Goal: Transaction & Acquisition: Purchase product/service

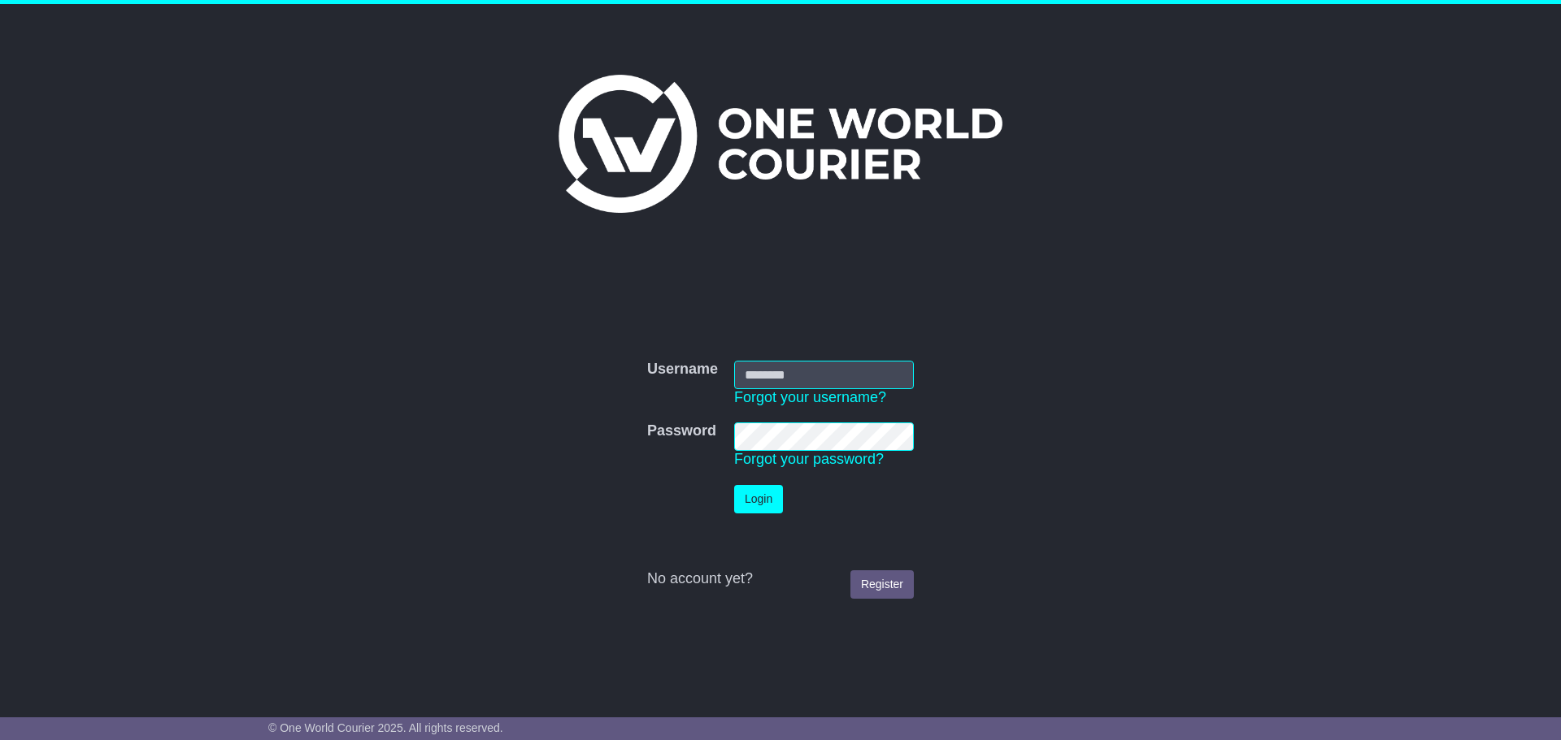
type input "**********"
click at [755, 493] on button "Login" at bounding box center [758, 499] width 49 height 28
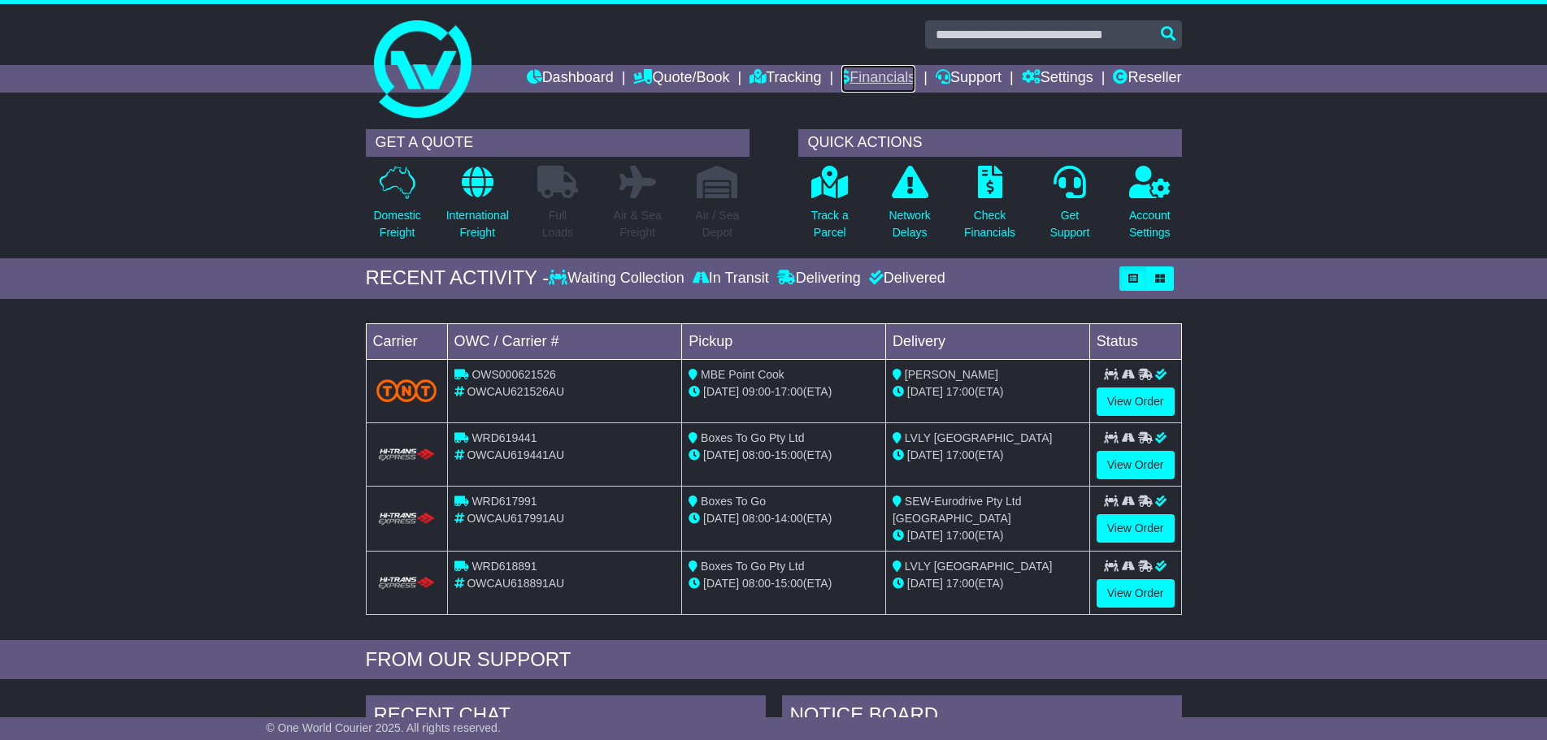
click at [881, 80] on link "Financials" at bounding box center [878, 79] width 74 height 28
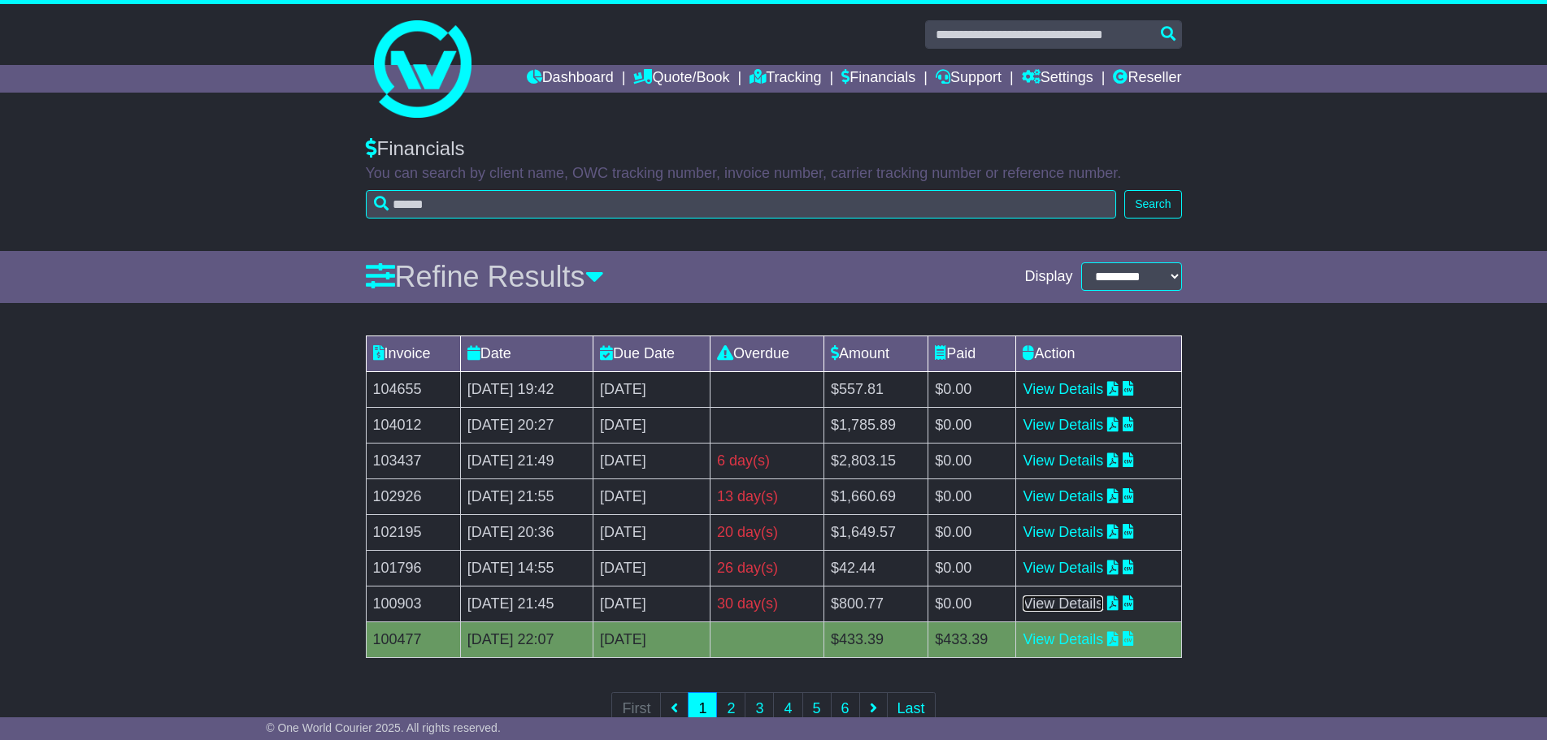
click at [1092, 605] on link "View Details" at bounding box center [1063, 604] width 80 height 16
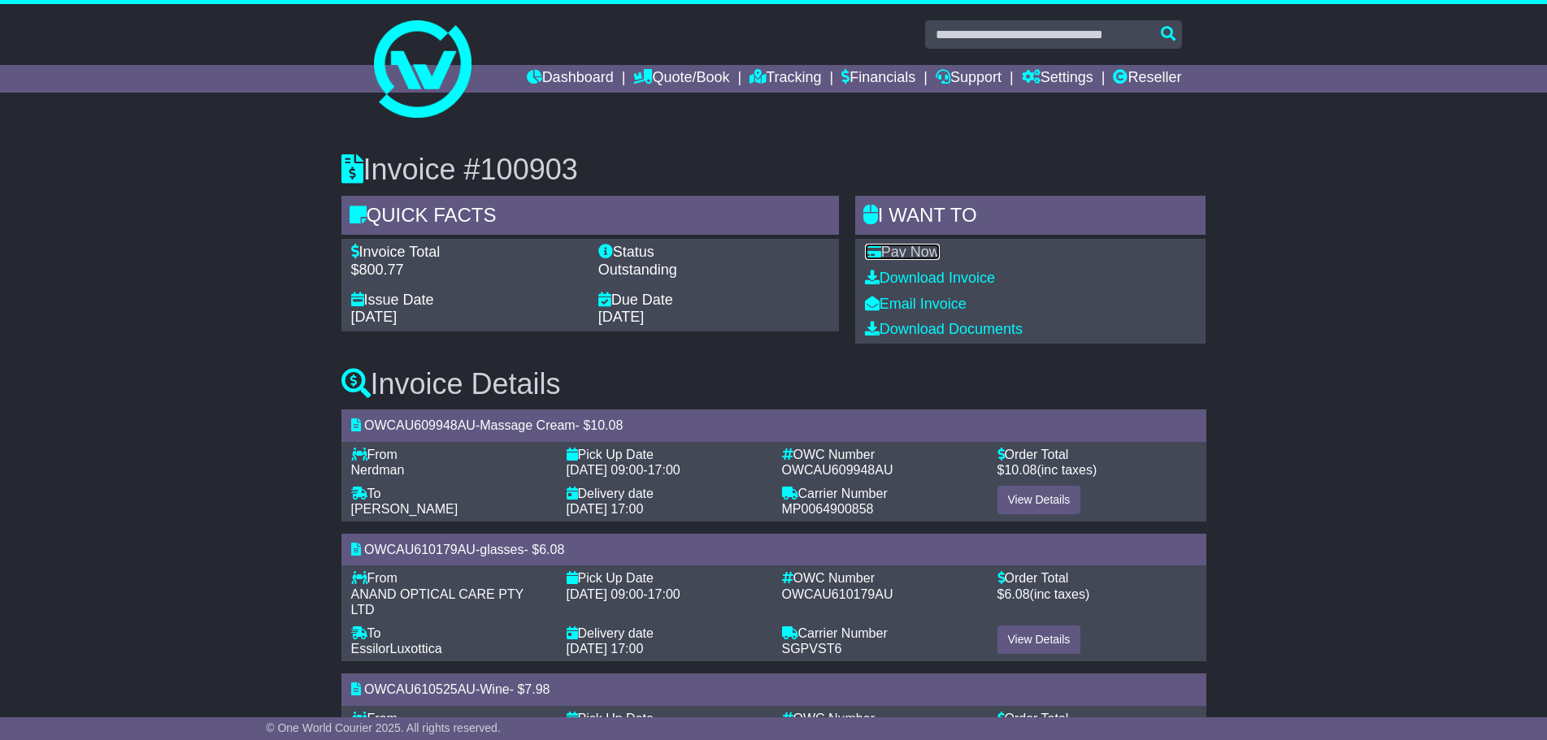
click at [938, 254] on link "Pay Now" at bounding box center [902, 252] width 75 height 16
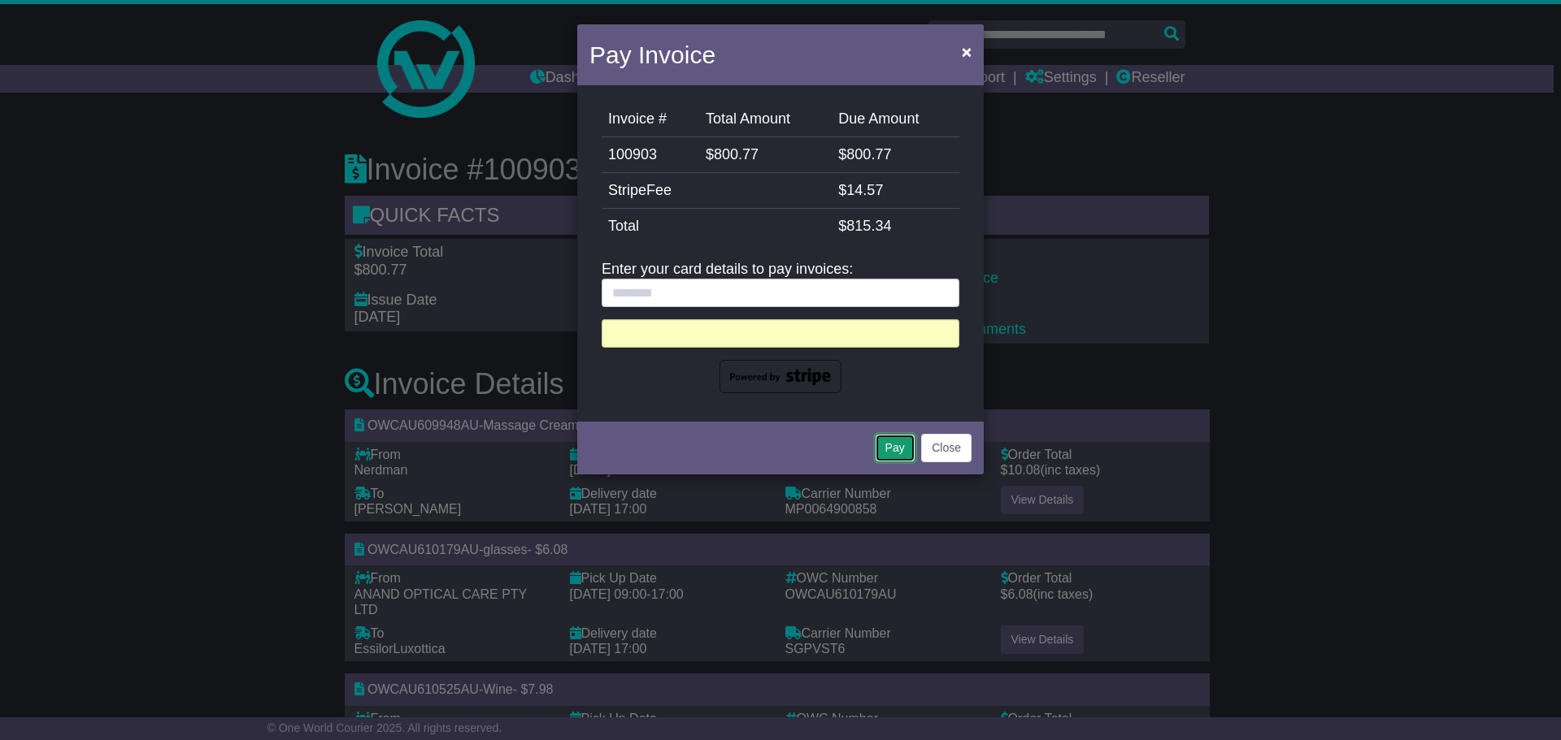
click at [902, 454] on button "Pay" at bounding box center [895, 448] width 41 height 28
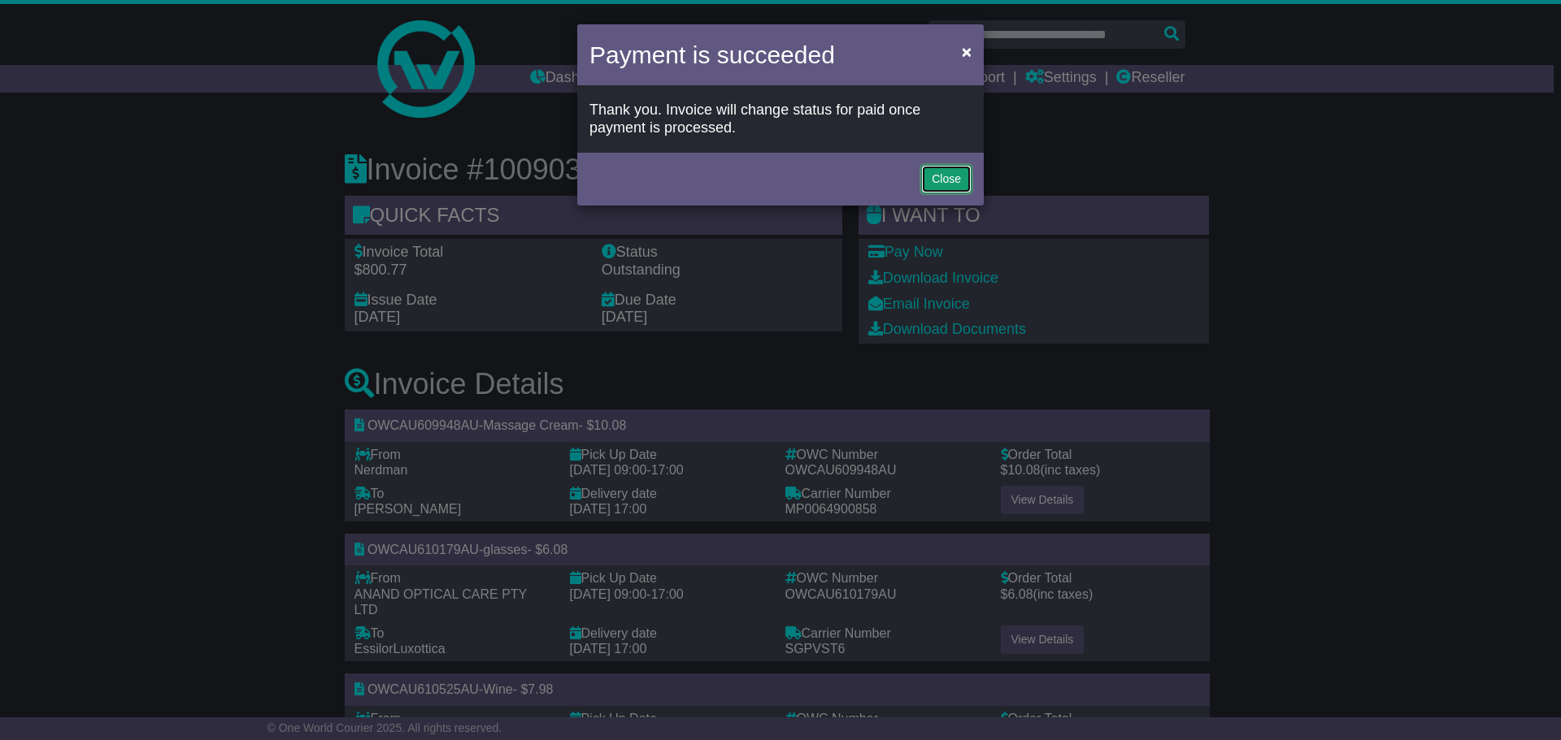
click at [937, 172] on button "Close" at bounding box center [946, 179] width 50 height 28
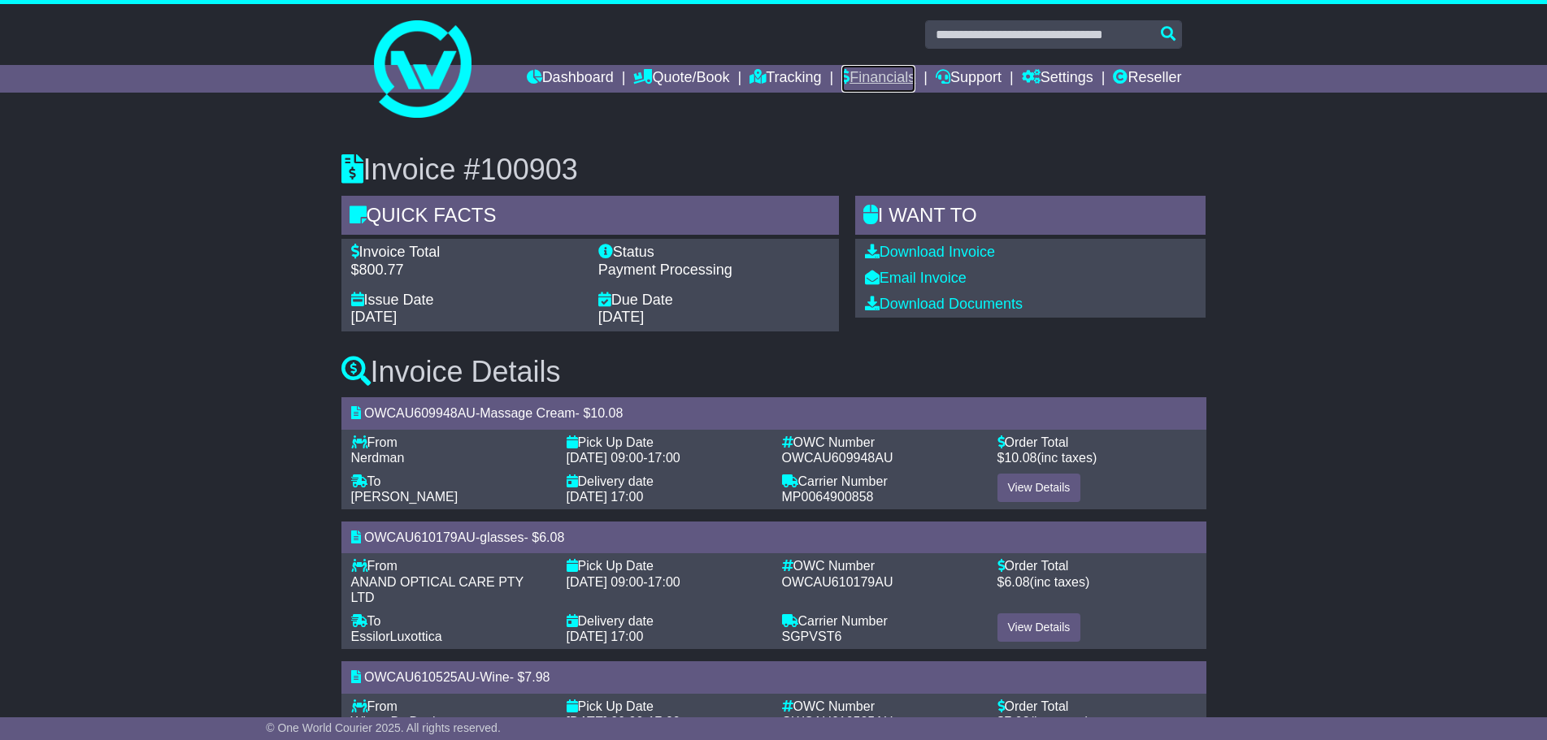
click at [866, 79] on link "Financials" at bounding box center [878, 79] width 74 height 28
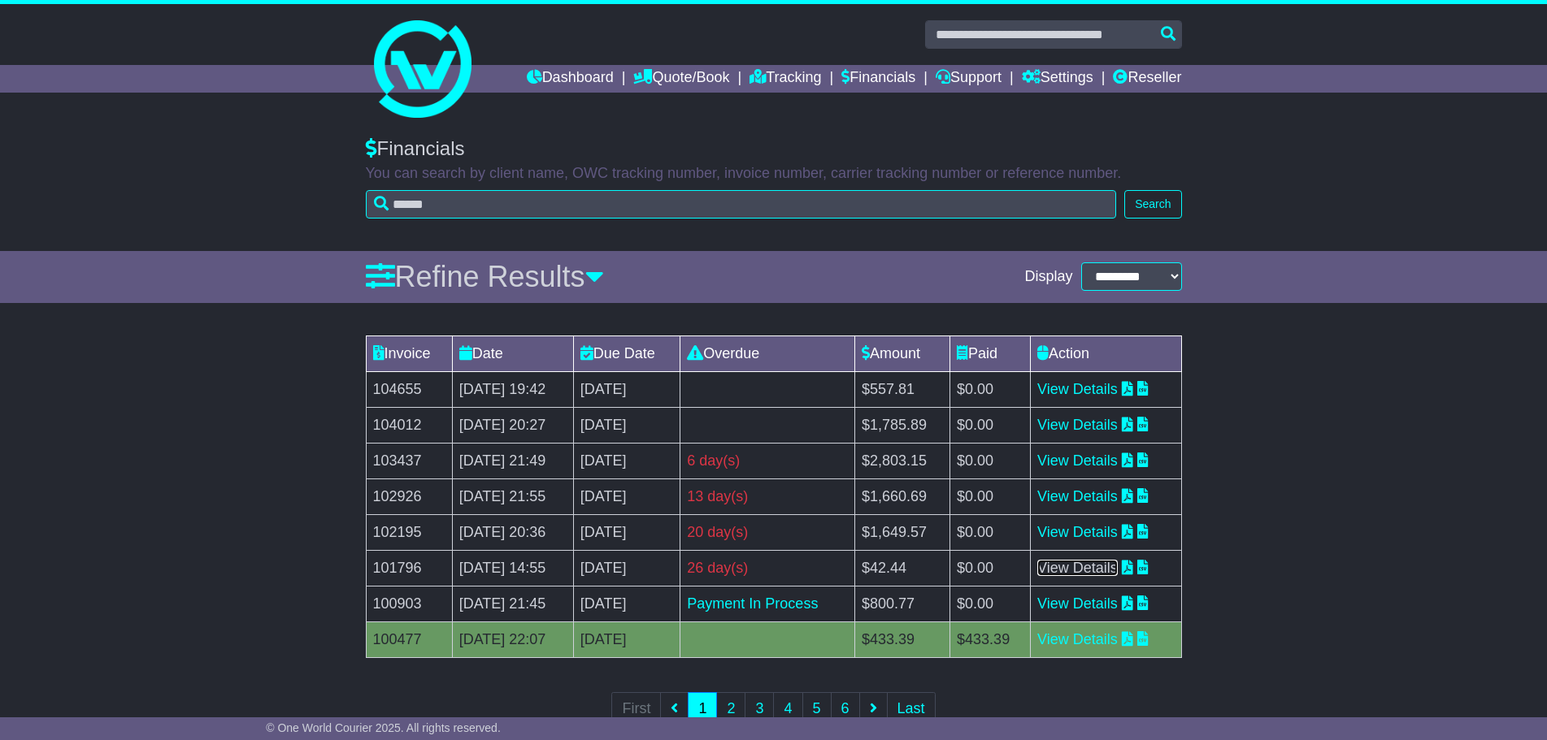
click at [1117, 567] on link "View Details" at bounding box center [1077, 568] width 80 height 16
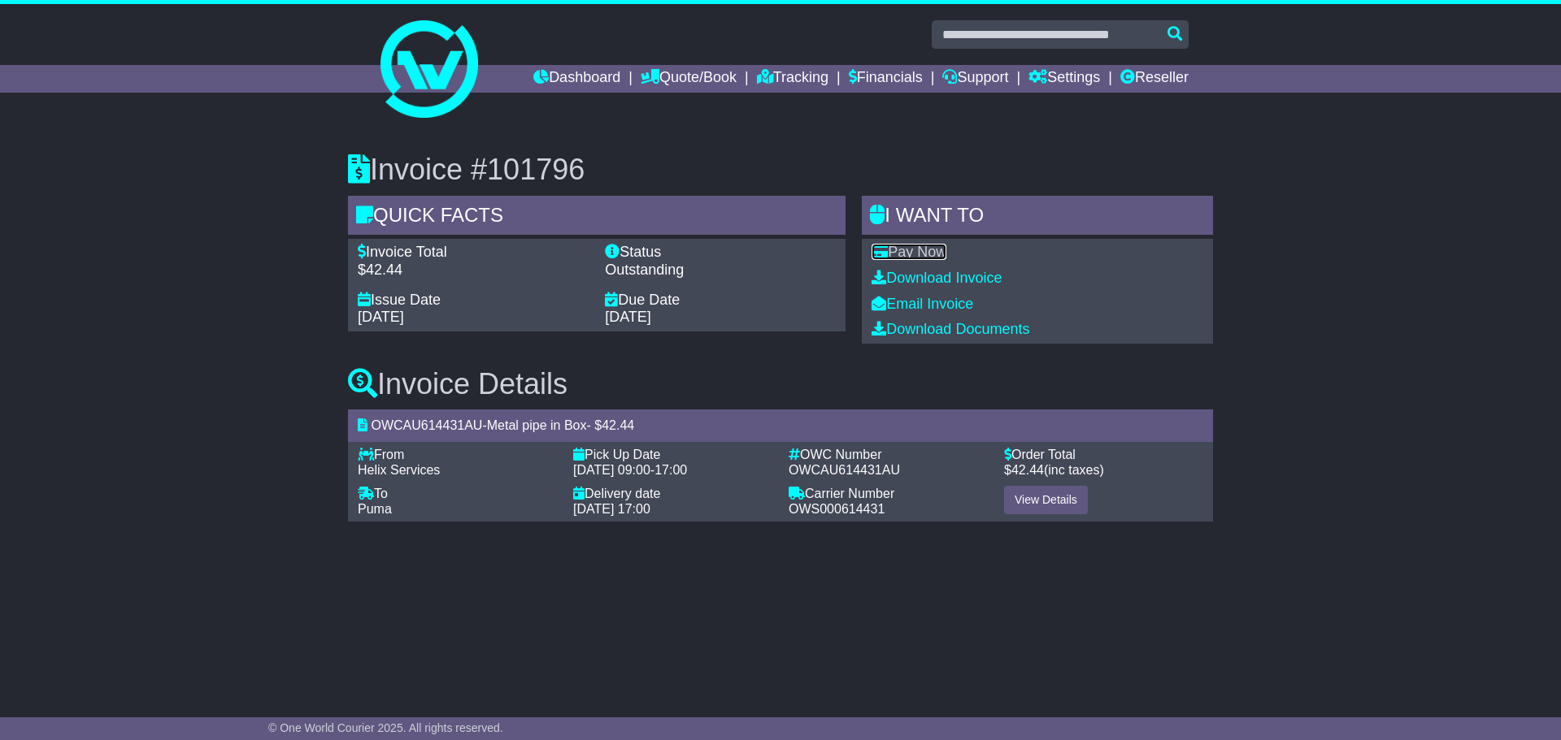
click at [937, 250] on link "Pay Now" at bounding box center [908, 252] width 75 height 16
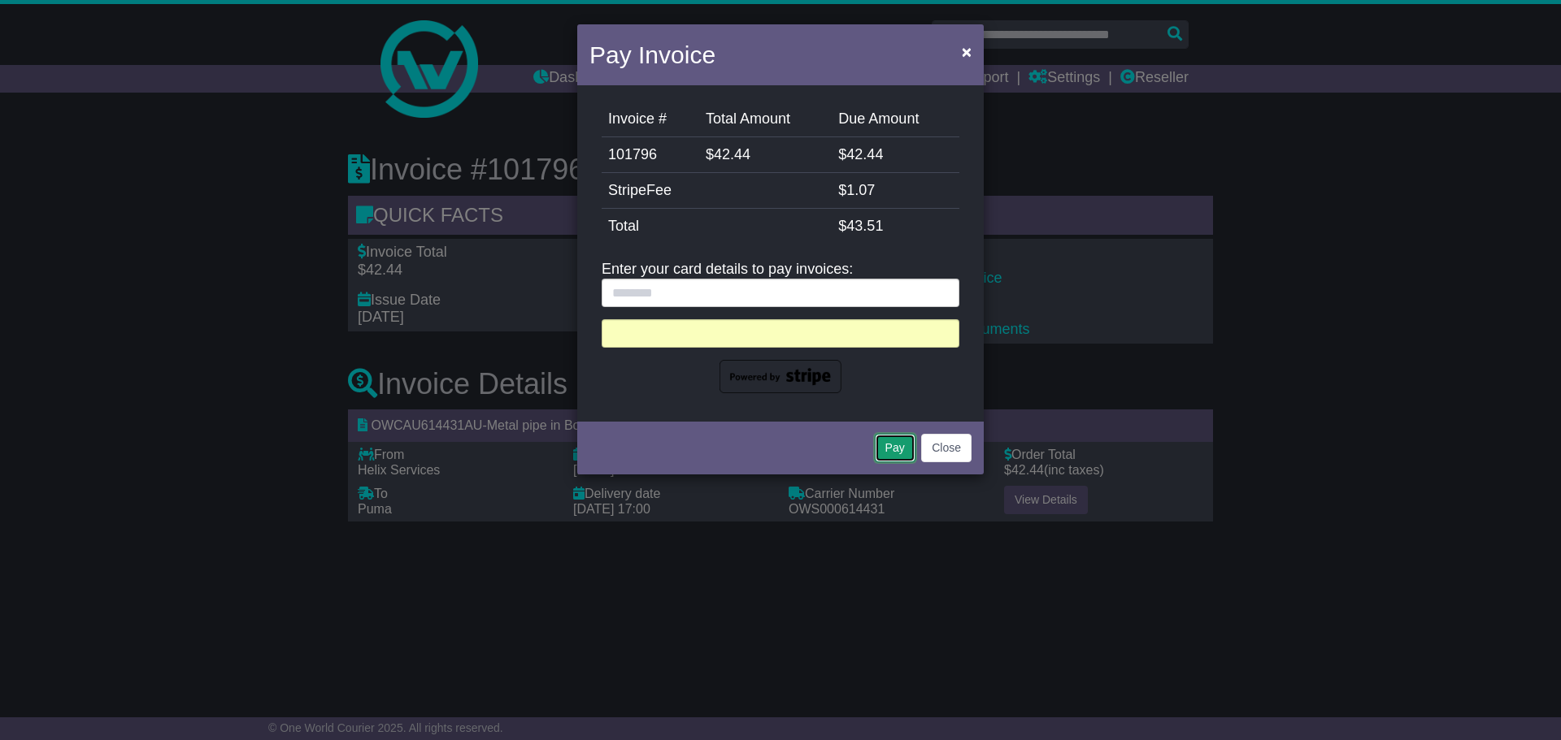
click at [899, 448] on button "Pay" at bounding box center [895, 448] width 41 height 28
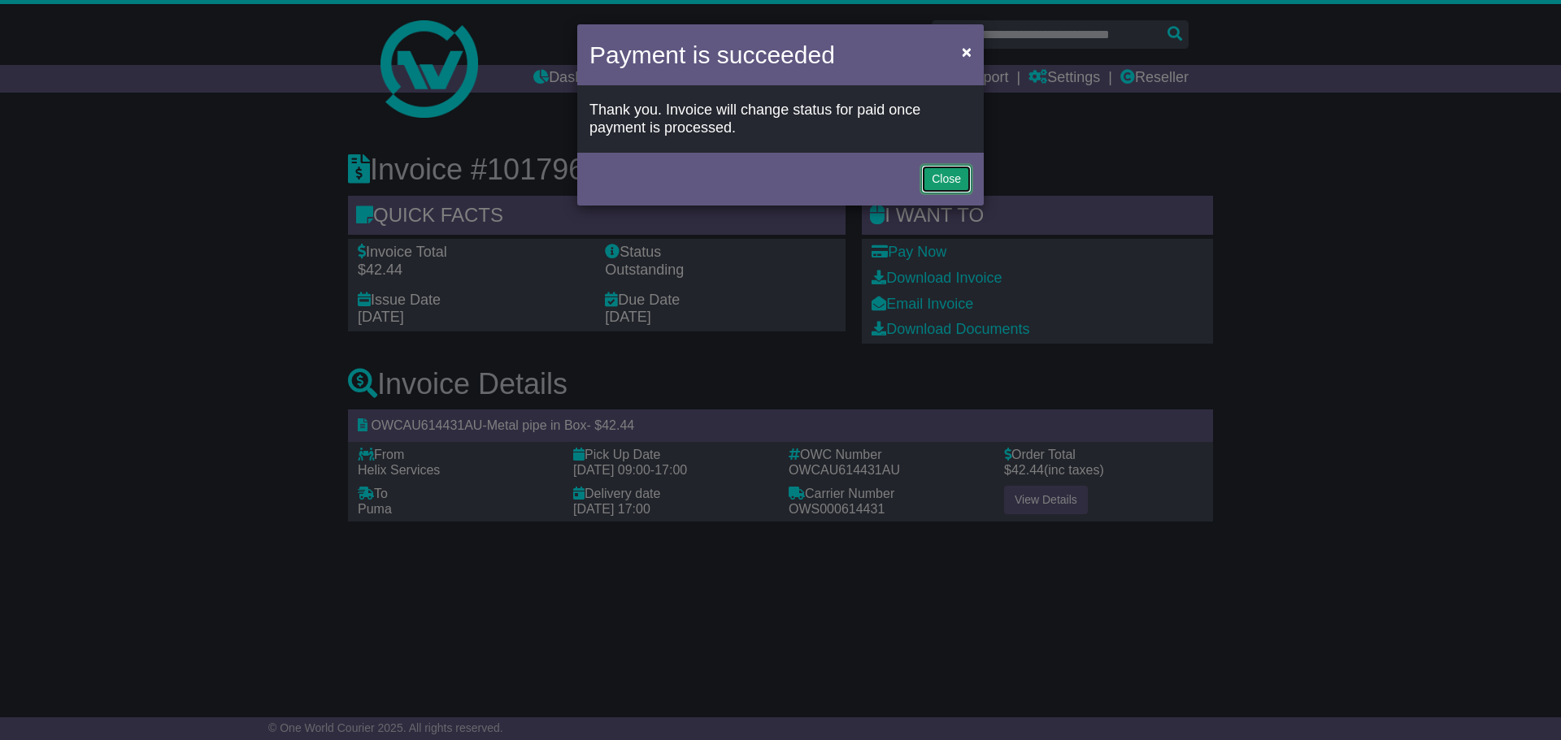
click at [953, 182] on button "Close" at bounding box center [946, 179] width 50 height 28
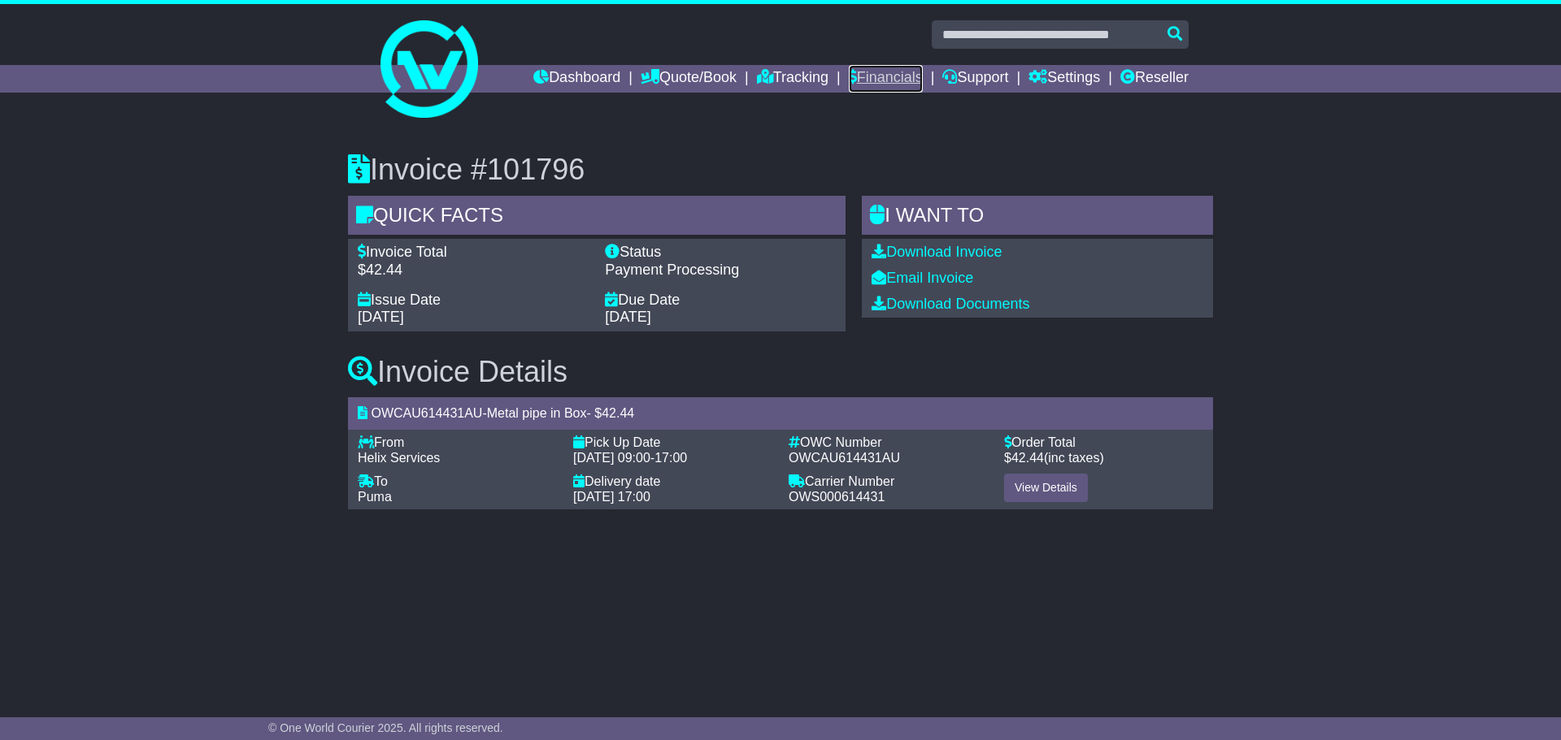
click at [883, 76] on link "Financials" at bounding box center [886, 79] width 74 height 28
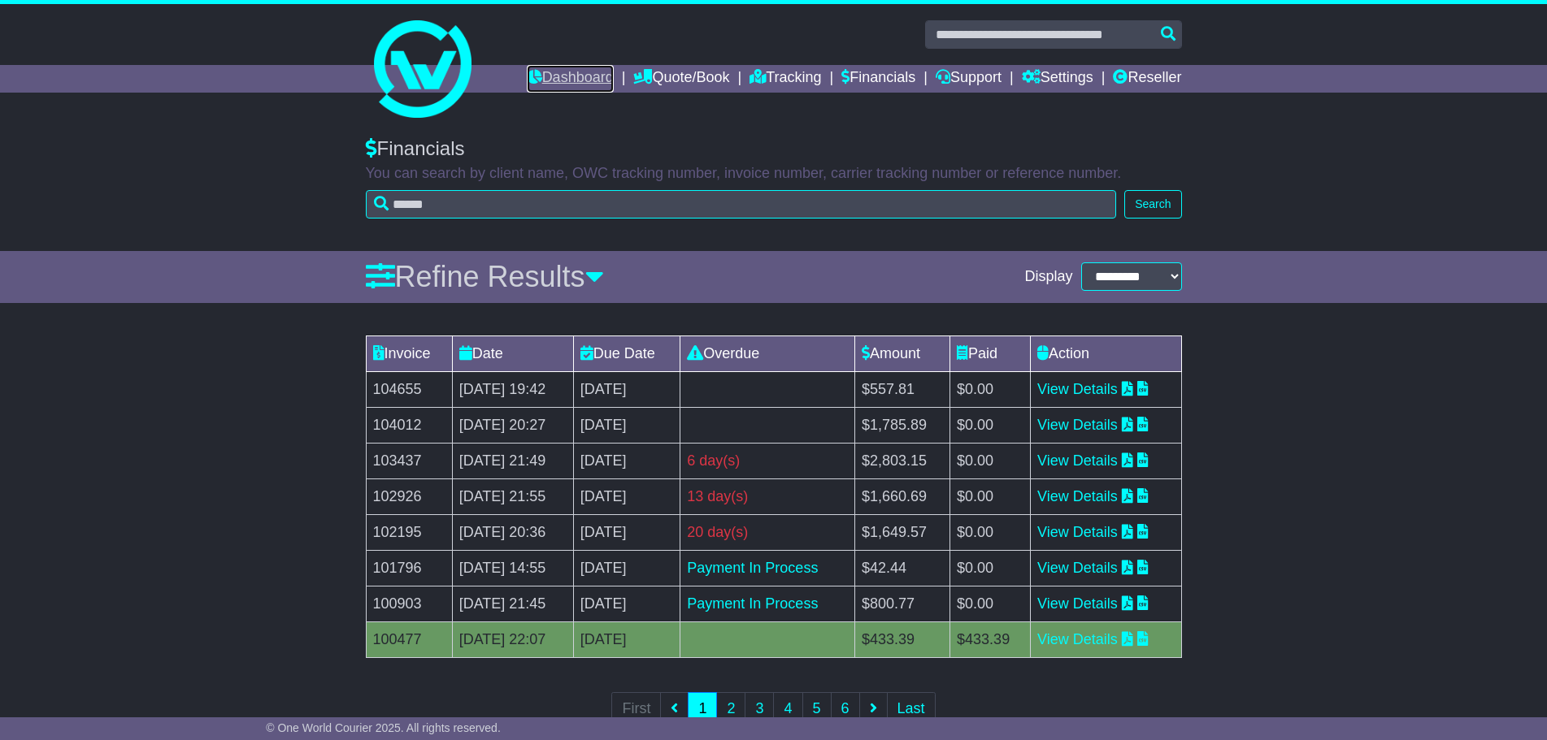
click at [554, 79] on link "Dashboard" at bounding box center [570, 79] width 87 height 28
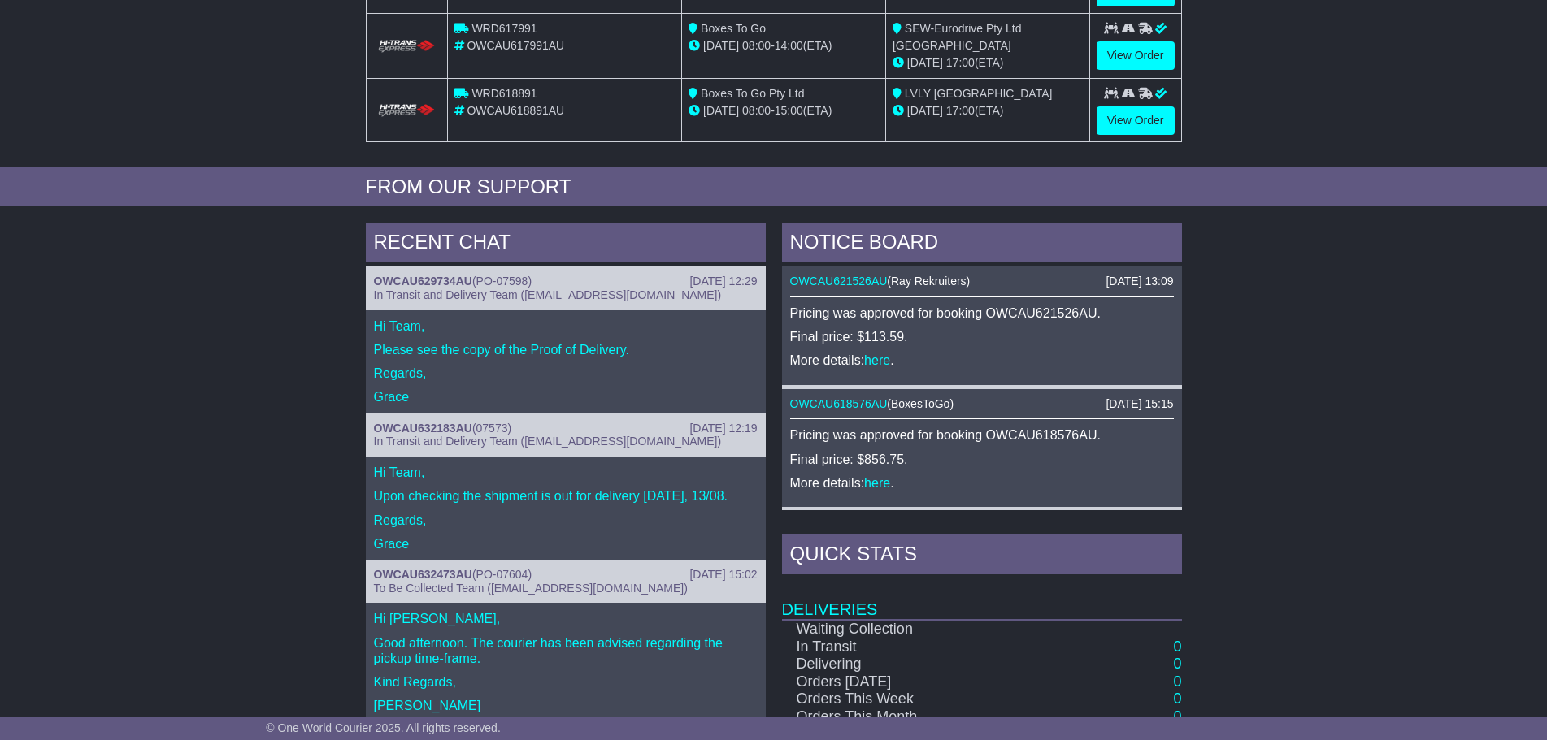
scroll to position [488, 0]
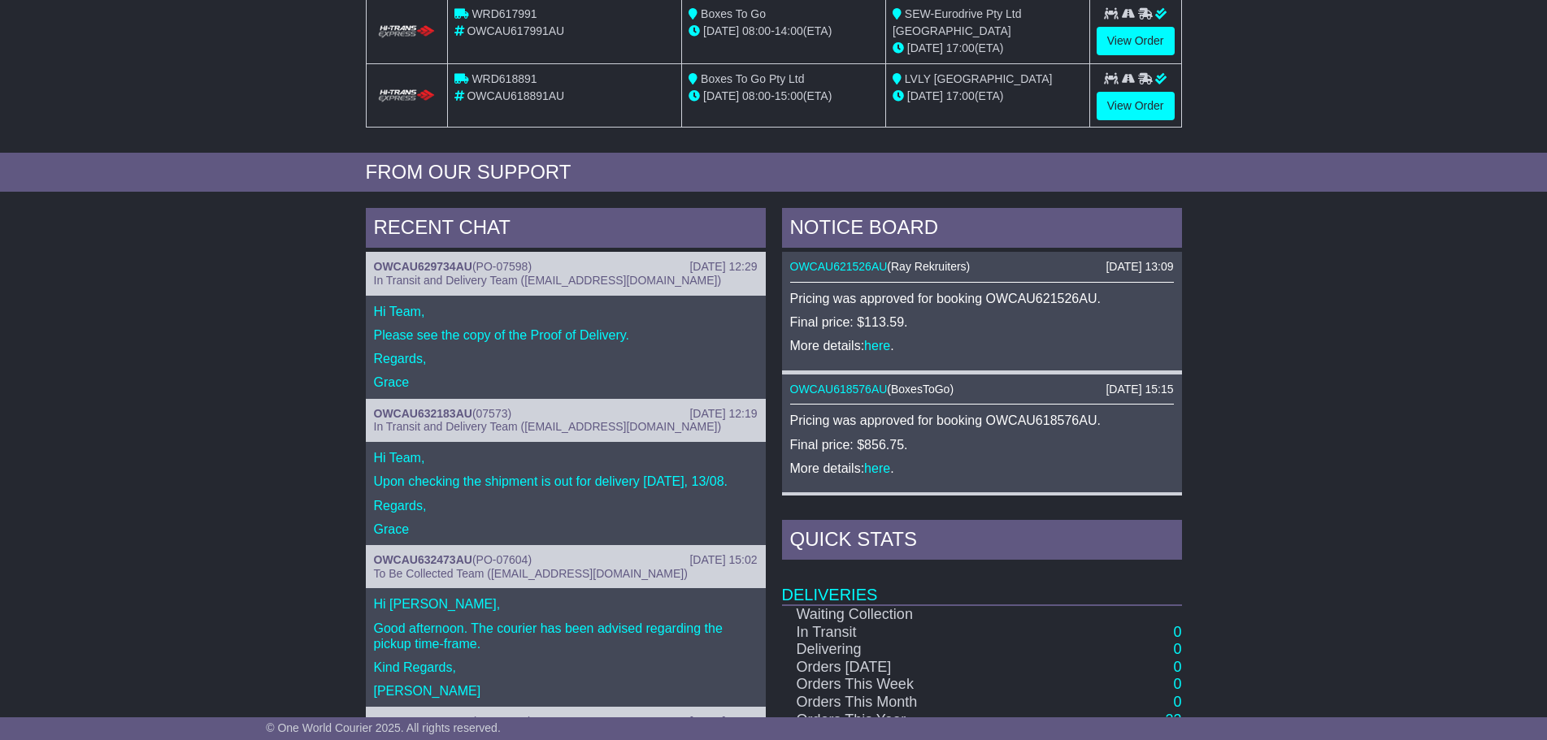
click at [488, 337] on p "Please see the copy of the Proof of Delivery." at bounding box center [566, 335] width 384 height 15
click at [511, 280] on span "In Transit and Delivery Team (delivery@oneworldcourier.com.au)" at bounding box center [548, 280] width 348 height 13
click at [439, 263] on link "OWCAU629734AU" at bounding box center [423, 266] width 98 height 13
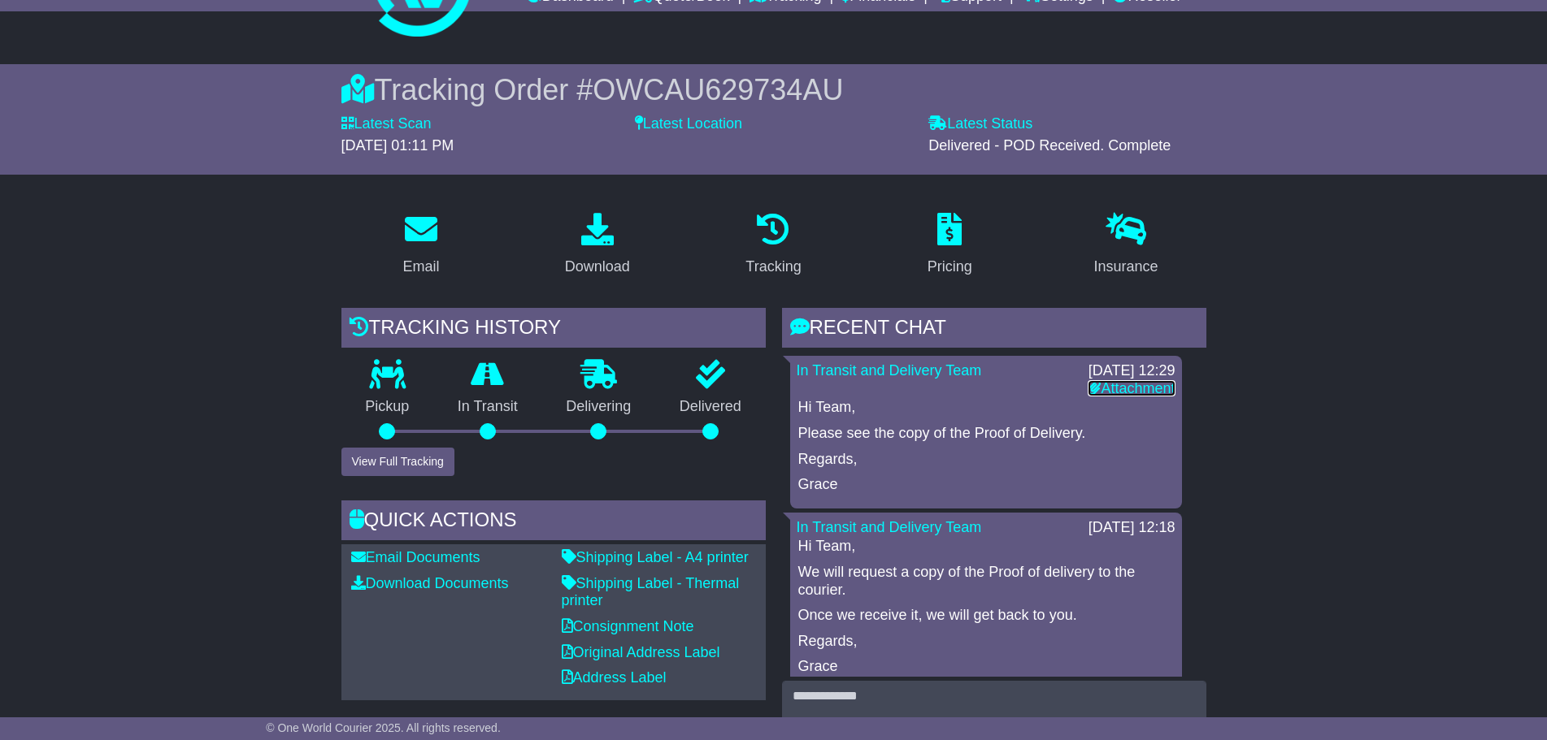
click at [1118, 388] on link "Attachment" at bounding box center [1131, 388] width 87 height 16
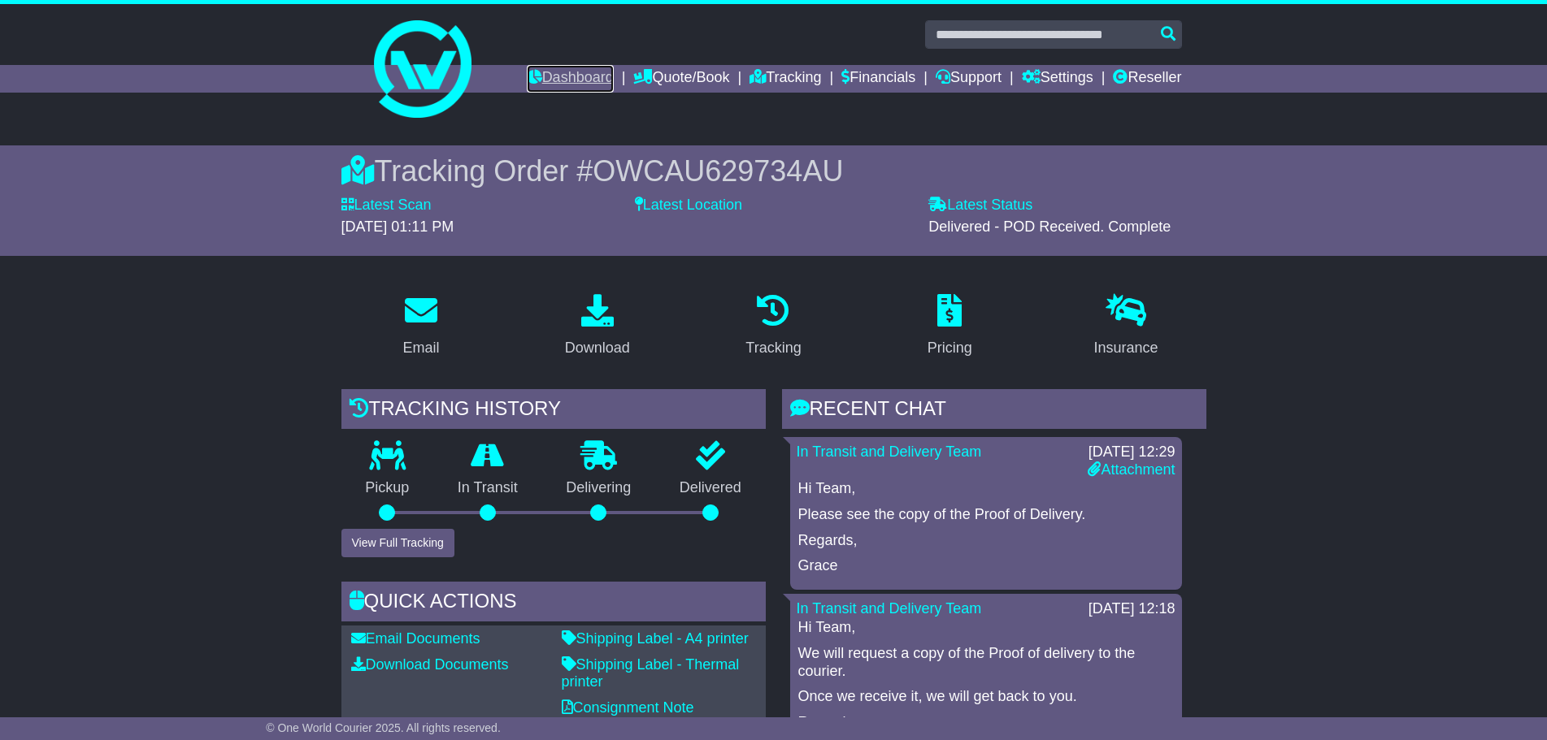
click at [567, 77] on link "Dashboard" at bounding box center [570, 79] width 87 height 28
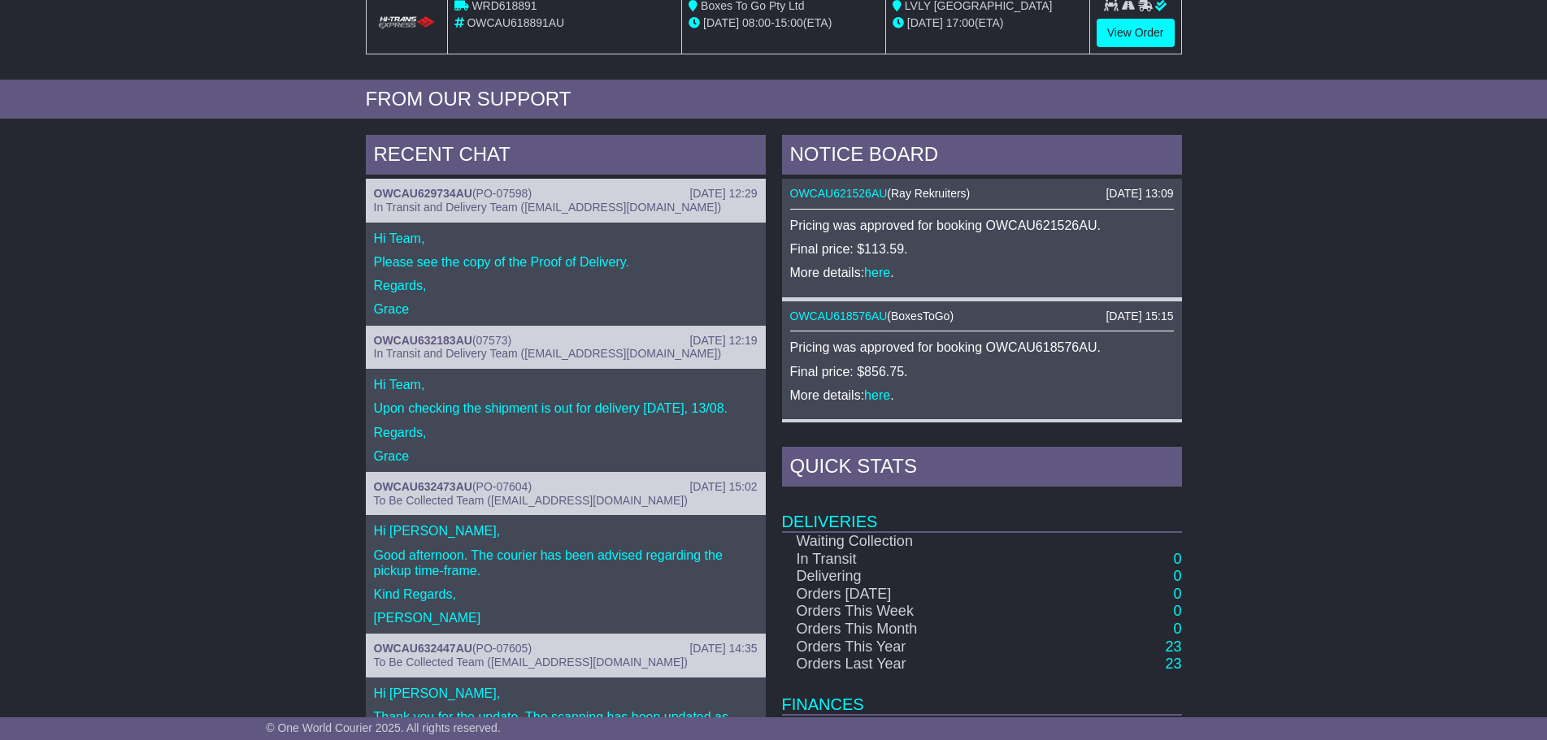
scroll to position [569, 0]
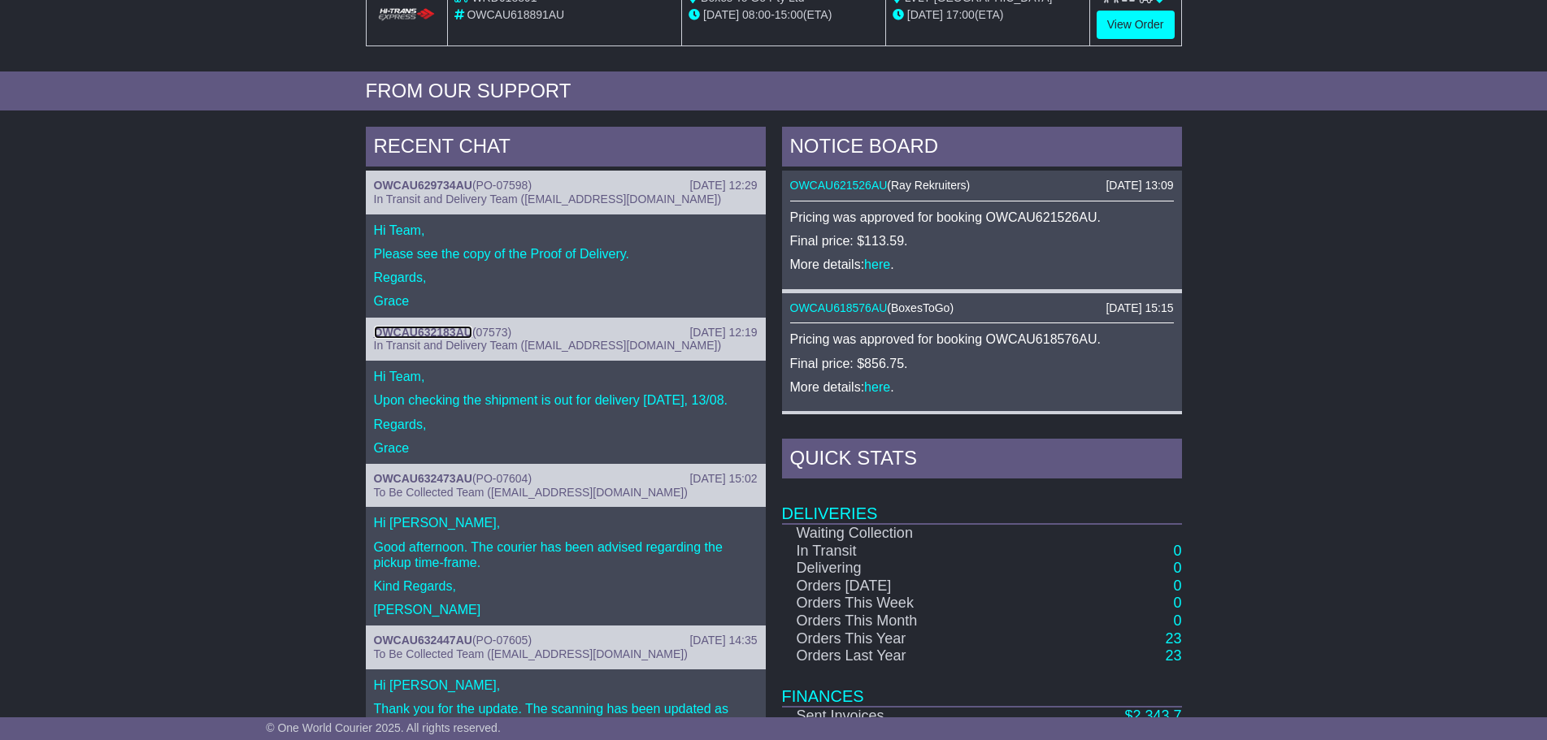
click at [431, 329] on link "OWCAU632183AU" at bounding box center [423, 332] width 98 height 13
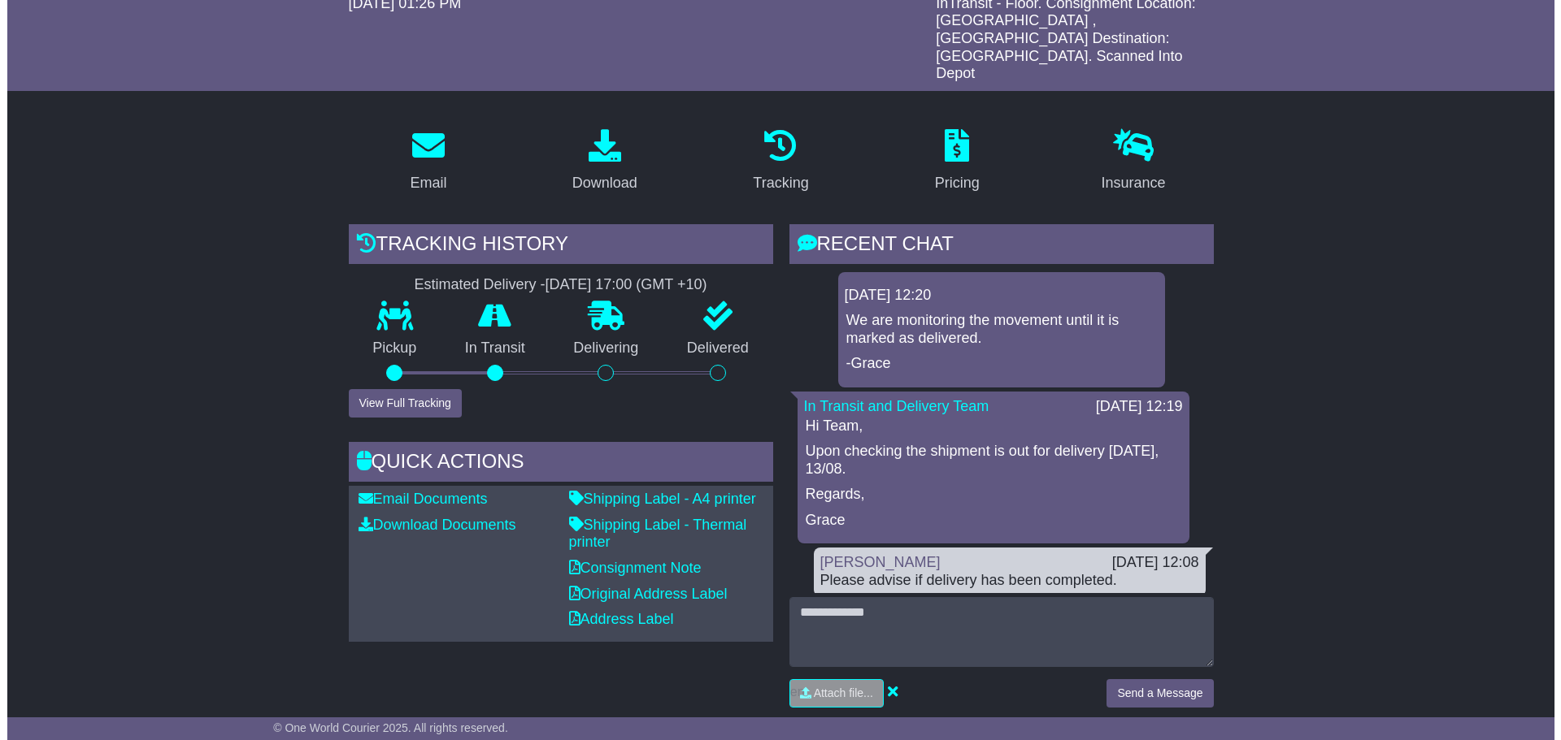
scroll to position [244, 0]
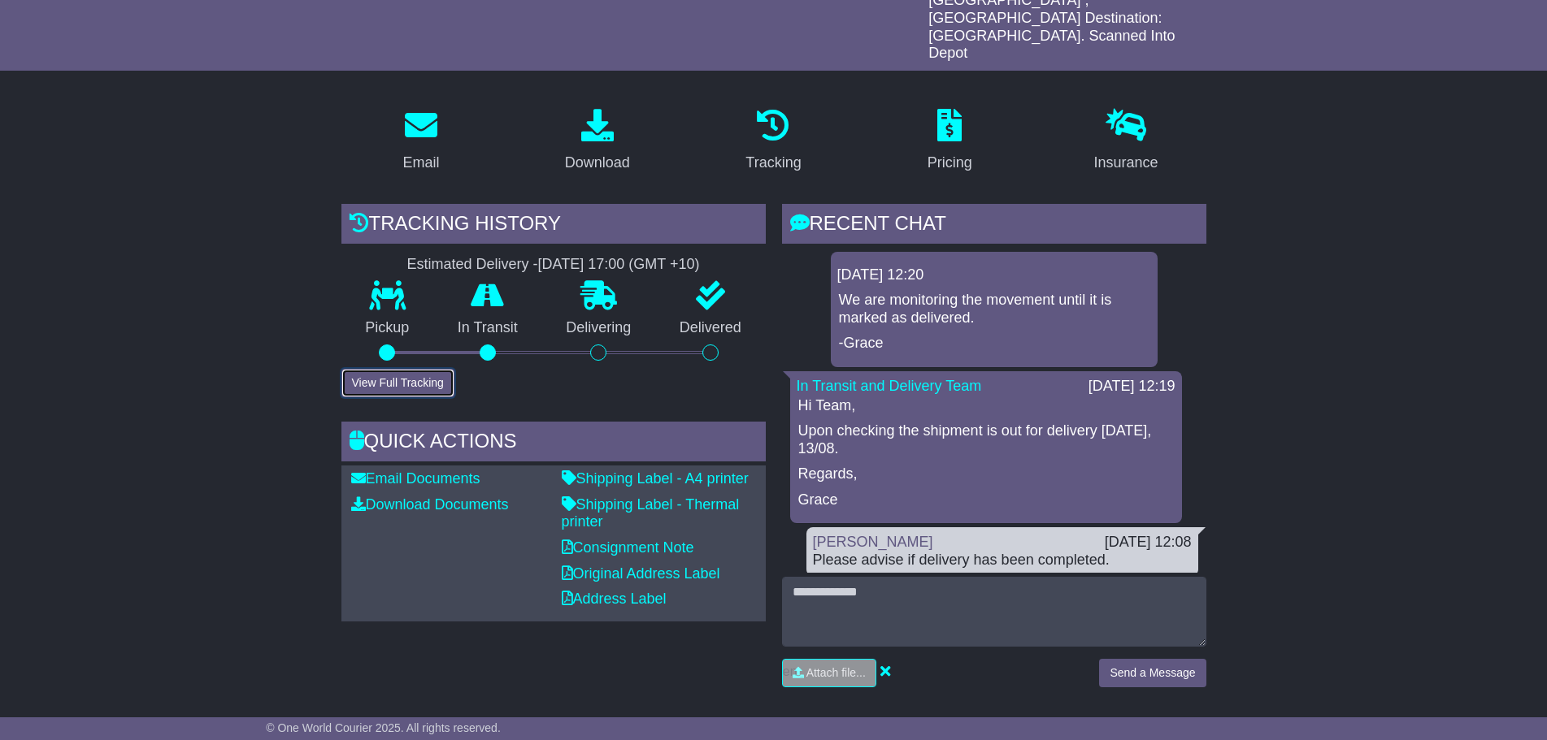
click at [423, 369] on button "View Full Tracking" at bounding box center [397, 383] width 113 height 28
